Goal: Information Seeking & Learning: Learn about a topic

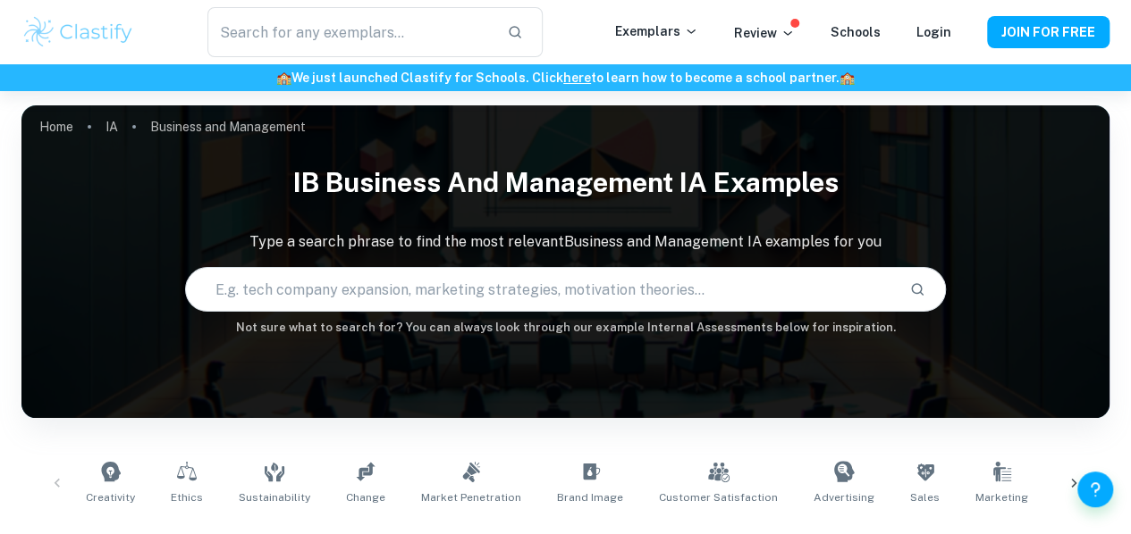
scroll to position [264, 0]
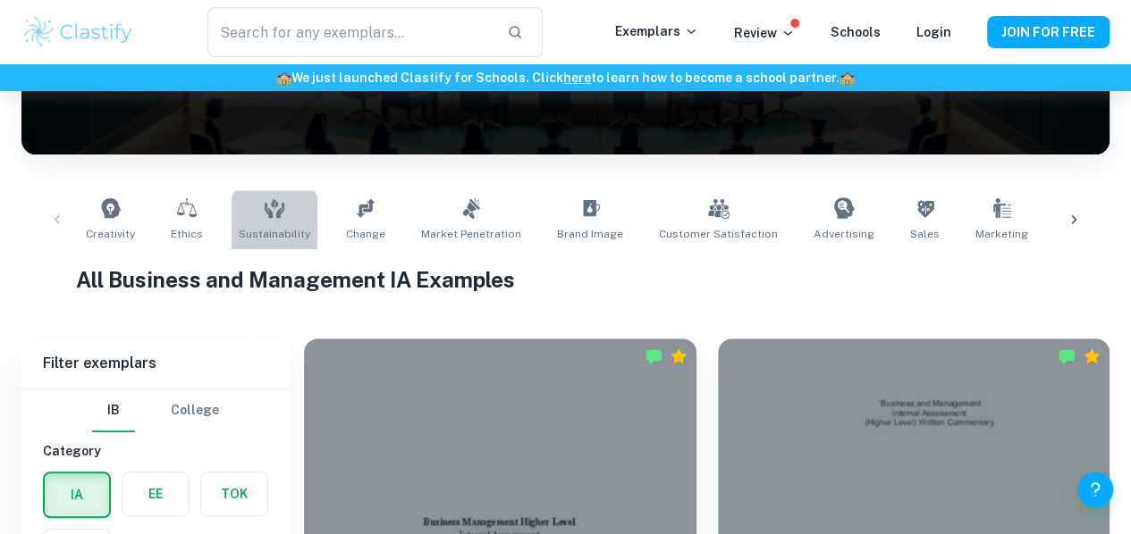
click at [307, 223] on link "Sustainability" at bounding box center [274, 219] width 86 height 59
type input "Sustainability"
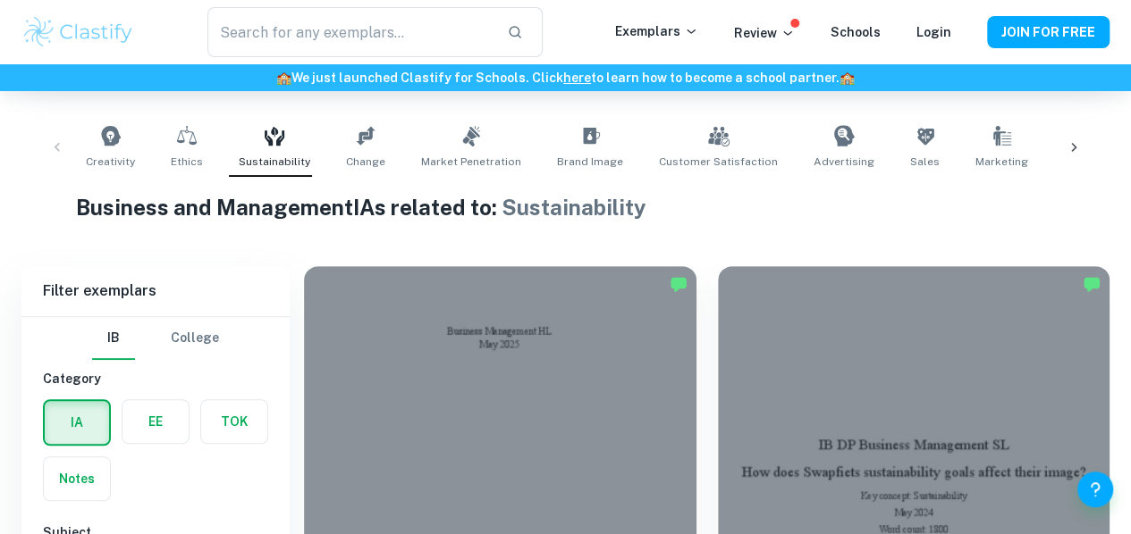
scroll to position [490, 0]
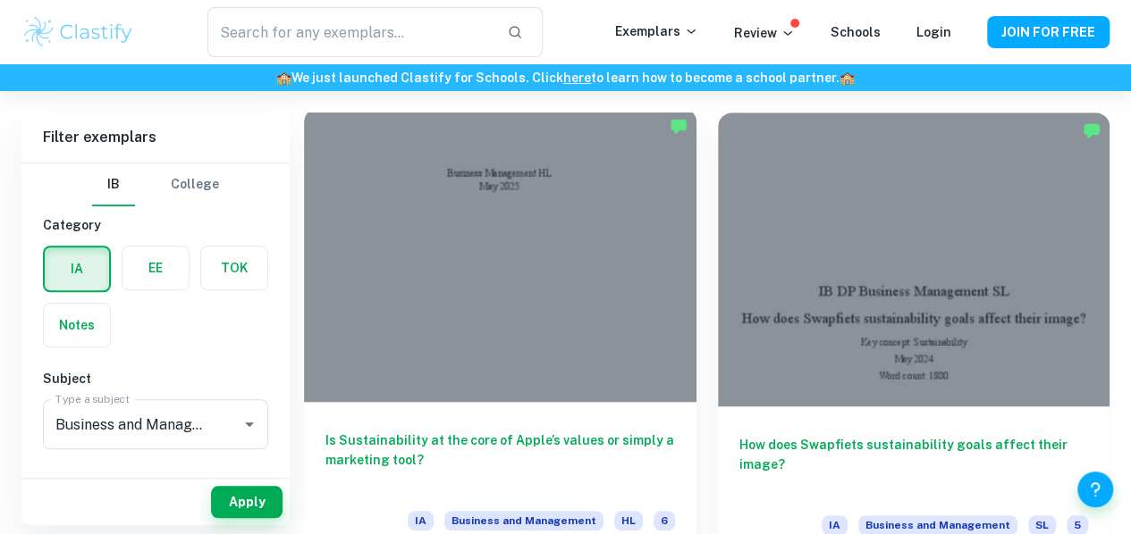
drag, startPoint x: 483, startPoint y: 300, endPoint x: 430, endPoint y: 344, distance: 68.5
click at [430, 431] on h6 "Is Sustainability at the core of Apple’s values or simply a marketing tool?" at bounding box center [499, 460] width 349 height 59
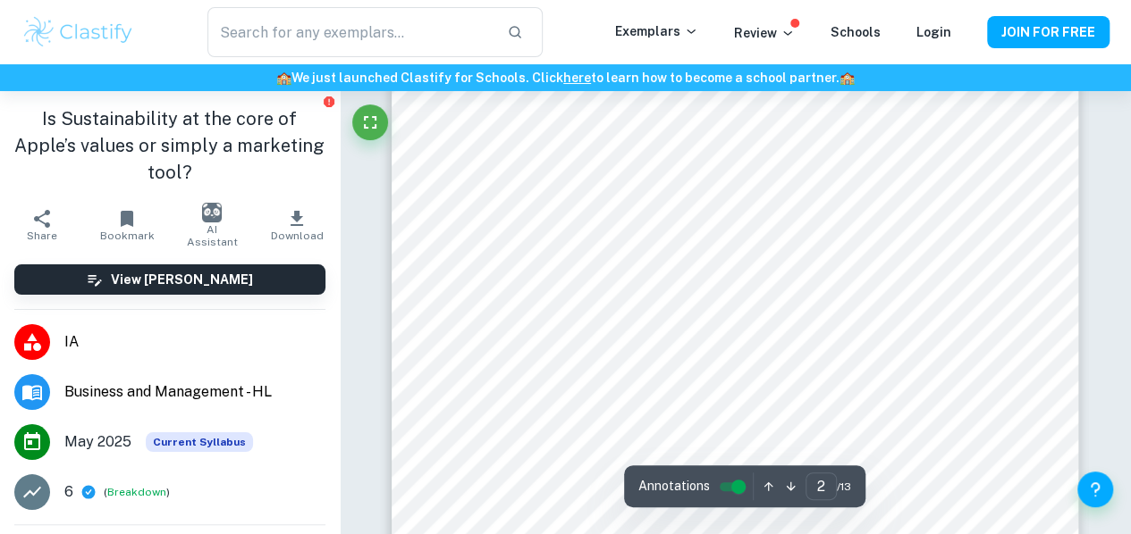
scroll to position [1535, 0]
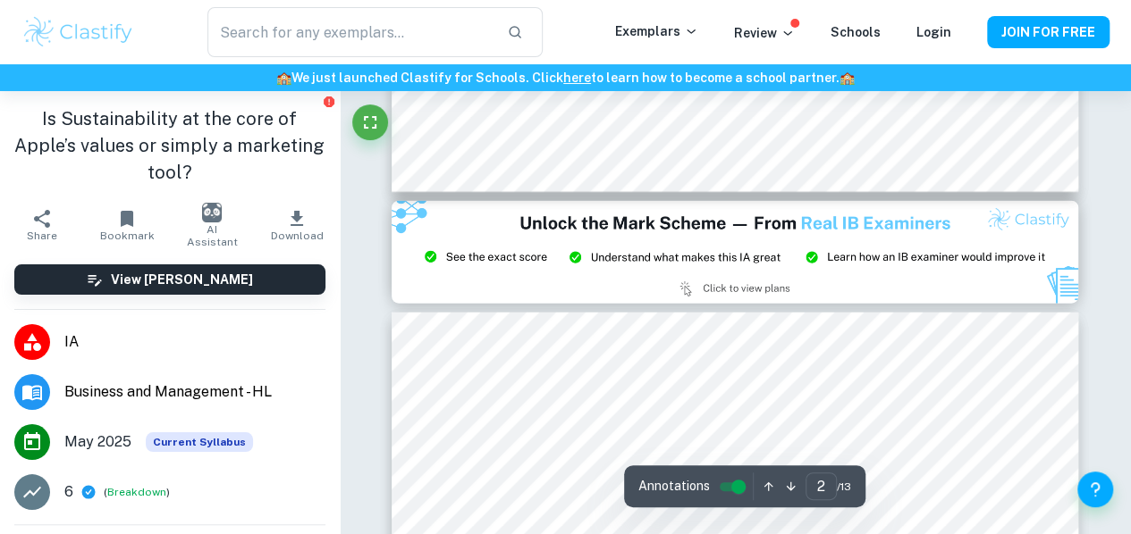
type input "3"
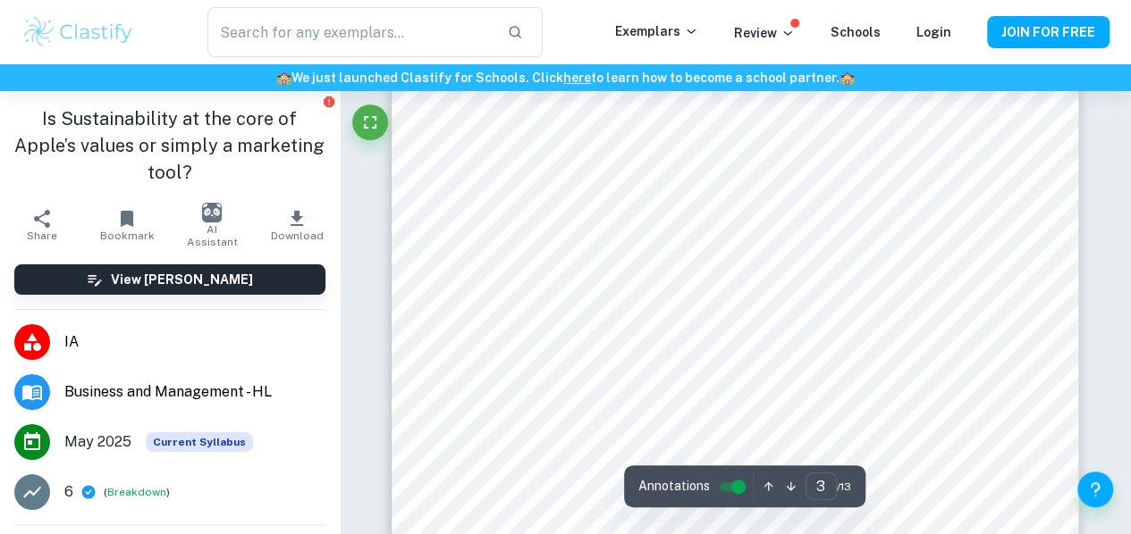
scroll to position [2319, 0]
